Goal: Transaction & Acquisition: Subscribe to service/newsletter

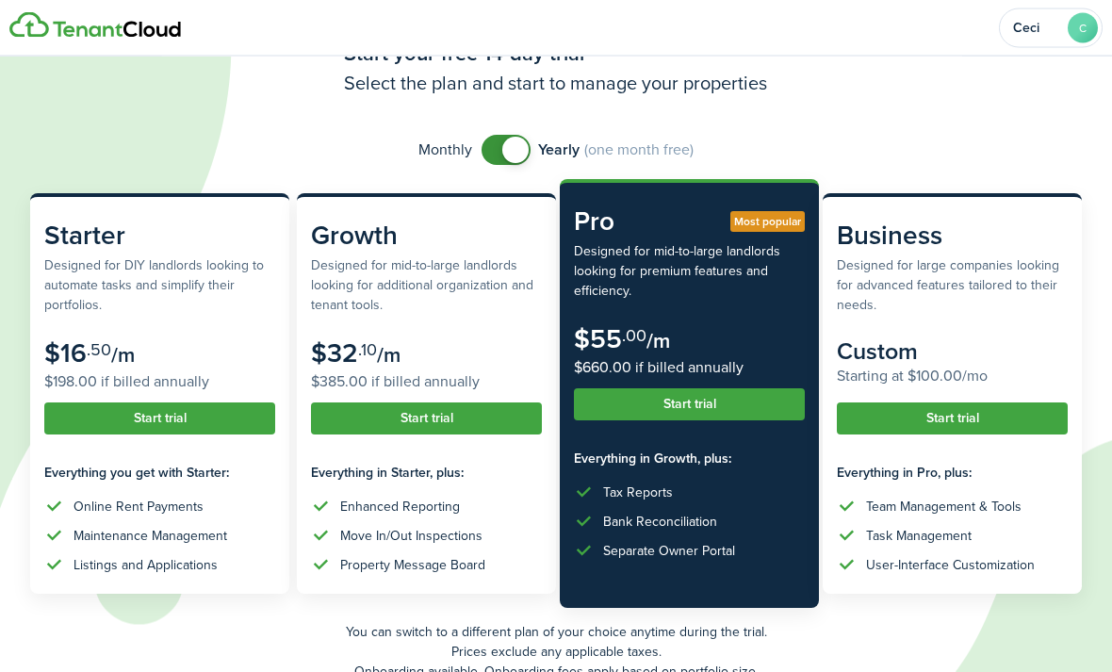
scroll to position [113, 0]
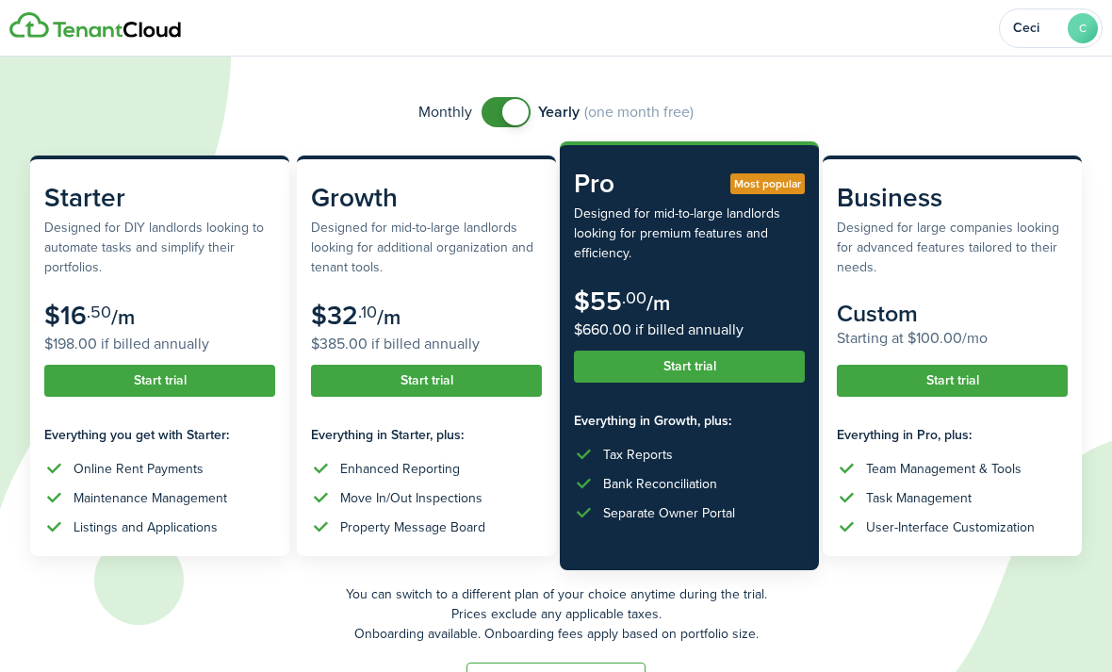
click at [202, 304] on subscription-pricing-price "$16 .50 /m $198.00 if billed annually" at bounding box center [159, 328] width 231 height 55
click at [175, 301] on subscription-pricing-price "$16 .50 /m $198.00 if billed annually" at bounding box center [159, 328] width 231 height 55
click at [157, 274] on subscription-pricing-card "Starter Designed for DIY landlords looking to automate tasks and simplify their…" at bounding box center [159, 355] width 259 height 400
click at [176, 261] on subscription-pricing-card-description "Designed for DIY landlords looking to automate tasks and simplify their portfol…" at bounding box center [159, 247] width 231 height 59
click at [175, 260] on subscription-pricing-card-description "Designed for DIY landlords looking to automate tasks and simplify their portfol…" at bounding box center [159, 247] width 231 height 59
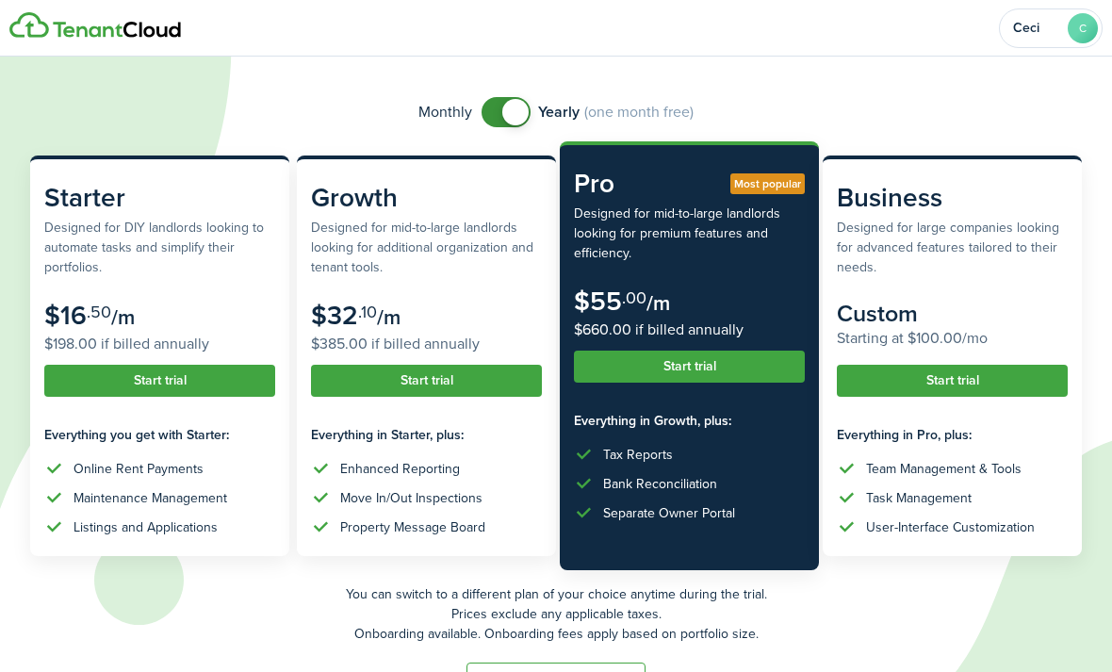
click at [159, 384] on button "Start trial" at bounding box center [159, 381] width 231 height 32
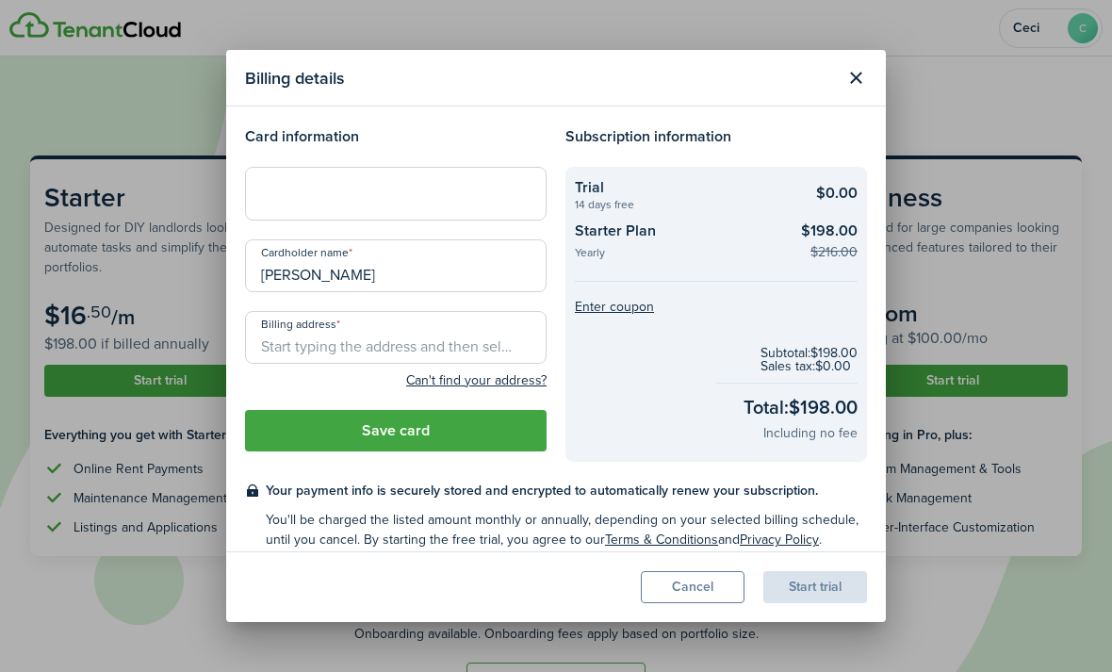
click at [702, 603] on button "Cancel" at bounding box center [693, 587] width 104 height 32
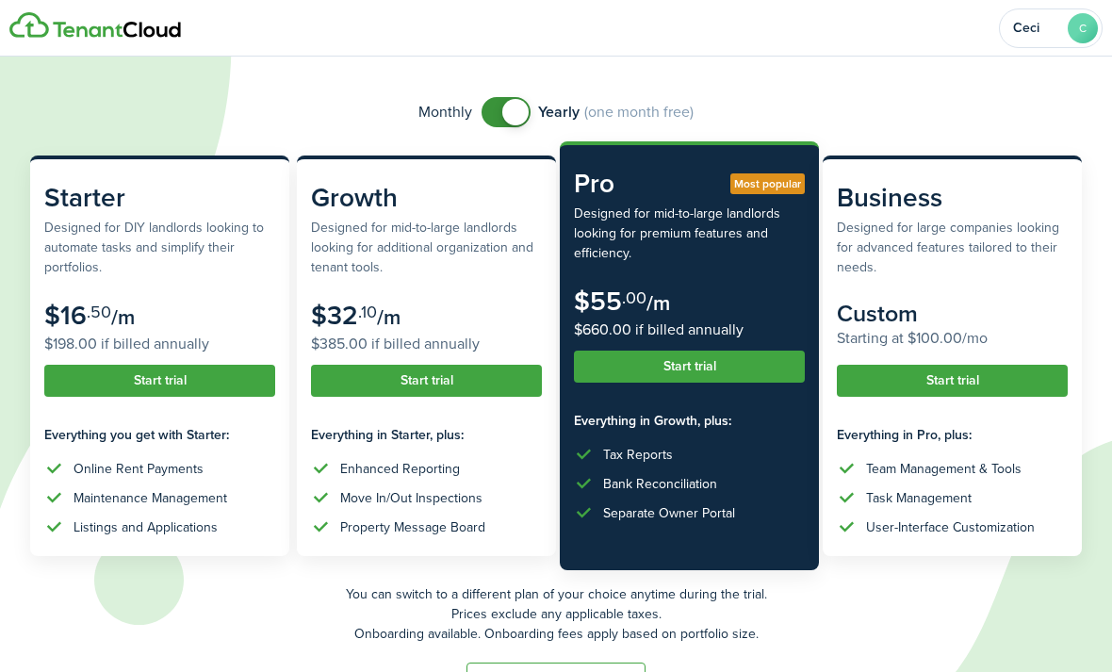
click at [129, 382] on button "Start trial" at bounding box center [159, 381] width 231 height 32
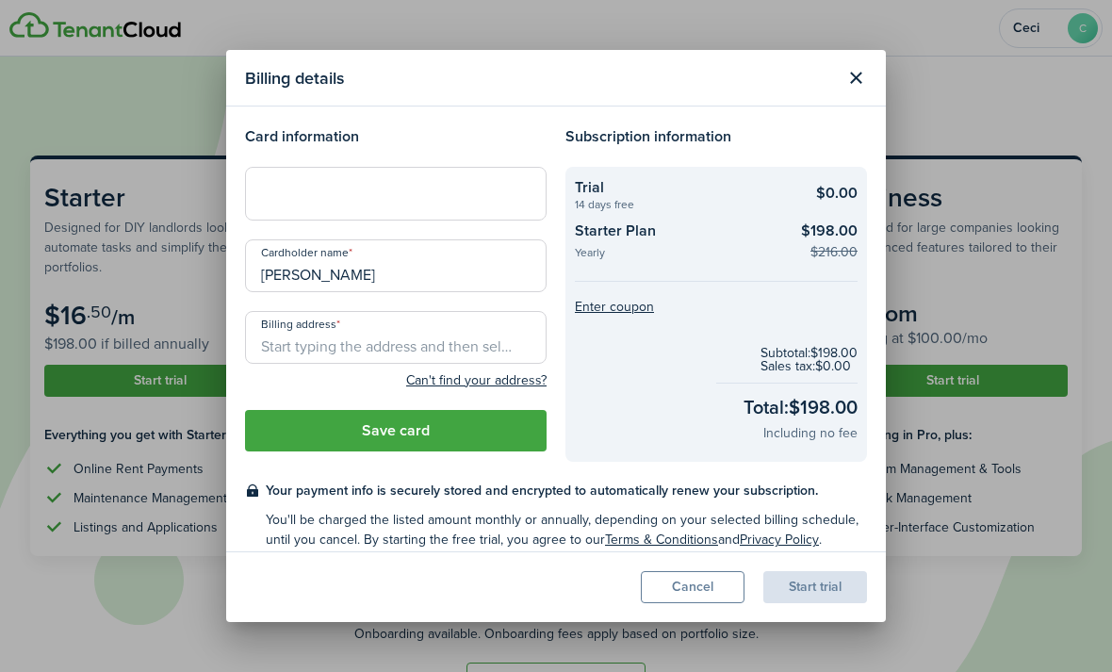
click at [1006, 605] on div "Billing details Card information Cardholder name [PERSON_NAME] Billing address …" at bounding box center [556, 336] width 1112 height 672
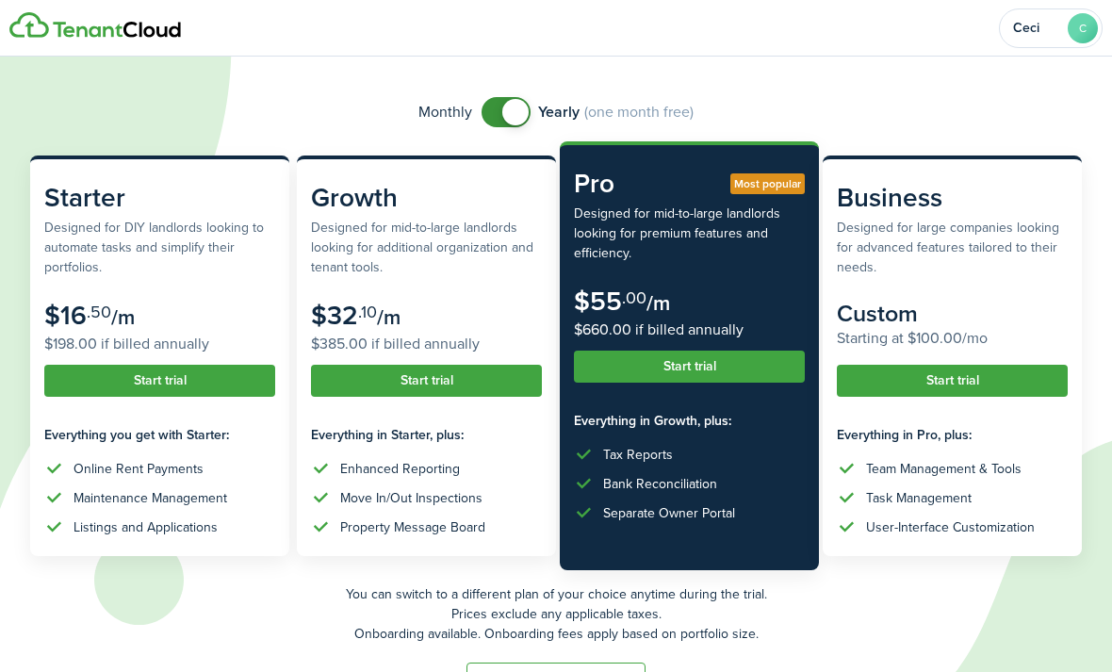
click at [169, 369] on button "Start trial" at bounding box center [159, 381] width 231 height 32
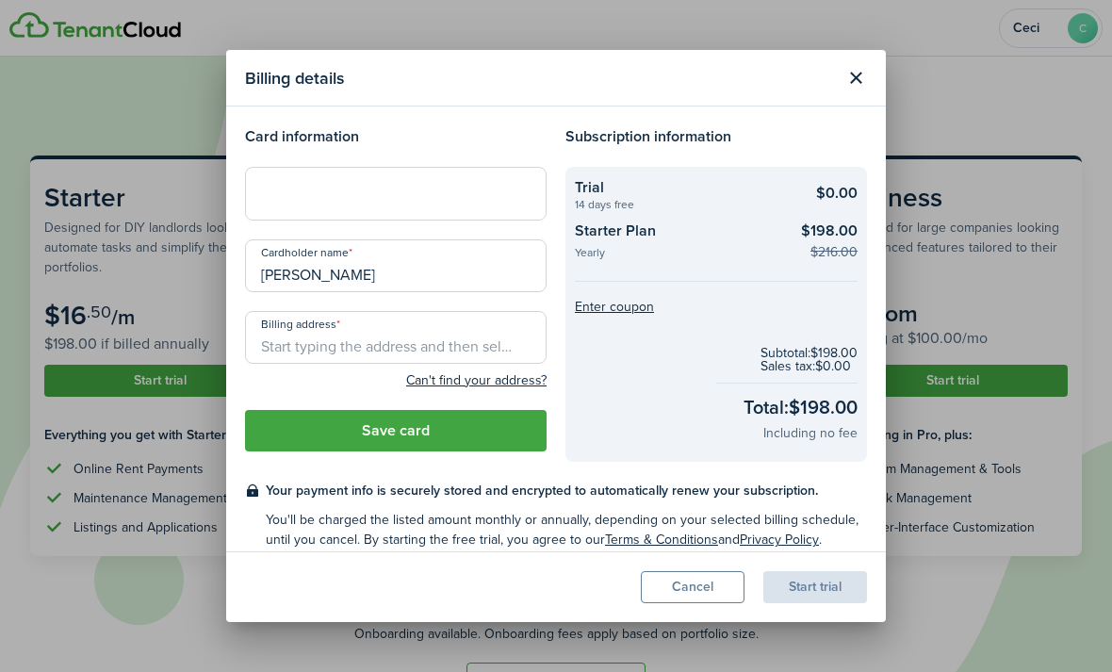
click at [623, 314] on button "Enter coupon" at bounding box center [614, 307] width 79 height 13
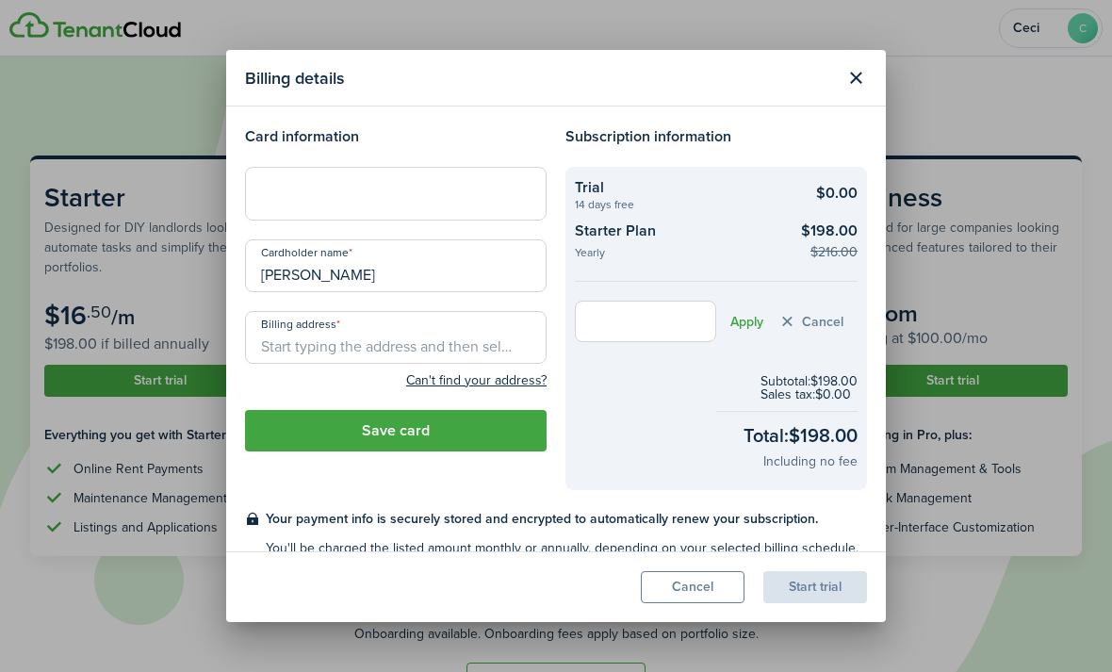
click at [854, 90] on button "Close modal" at bounding box center [855, 78] width 32 height 32
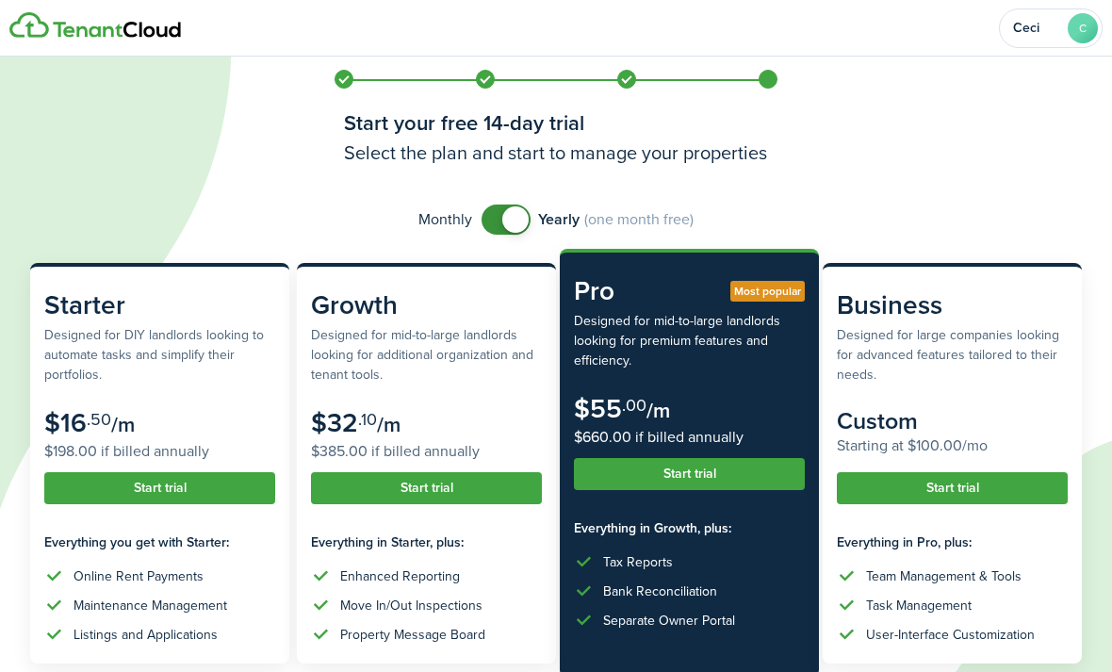
scroll to position [0, 0]
